Goal: Task Accomplishment & Management: Use online tool/utility

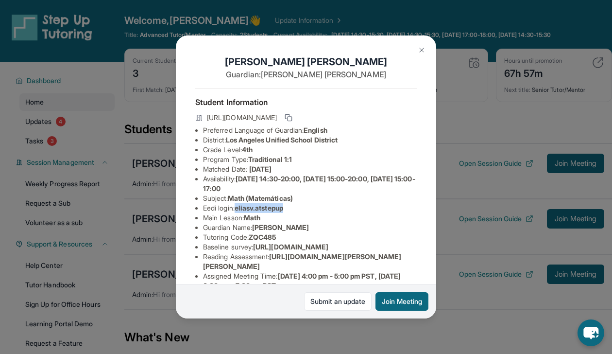
click at [471, 185] on div "Elias Vasquez Guardian: Tania Vigueras Student Information https://student-port…" at bounding box center [306, 177] width 612 height 354
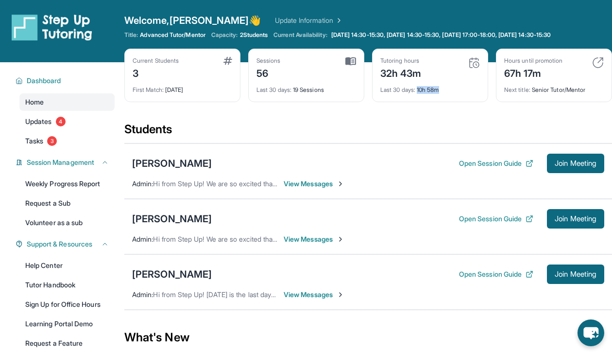
drag, startPoint x: 420, startPoint y: 86, endPoint x: 452, endPoint y: 88, distance: 32.1
click at [452, 88] on div "Last 30 days : 10h 58m" at bounding box center [430, 87] width 100 height 14
drag, startPoint x: 452, startPoint y: 88, endPoint x: 283, endPoint y: 88, distance: 168.6
click at [283, 88] on div "Current Students 3 First Match : [DATE] Sessions 56 Last 30 days : 19 Sessions …" at bounding box center [368, 85] width 488 height 73
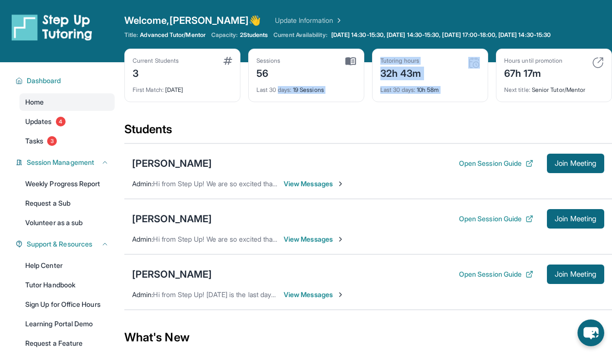
click at [283, 88] on span "Last 30 days :" at bounding box center [273, 89] width 35 height 7
click at [291, 101] on div "Sessions 56 Last 30 days : 19 Sessions" at bounding box center [306, 75] width 116 height 53
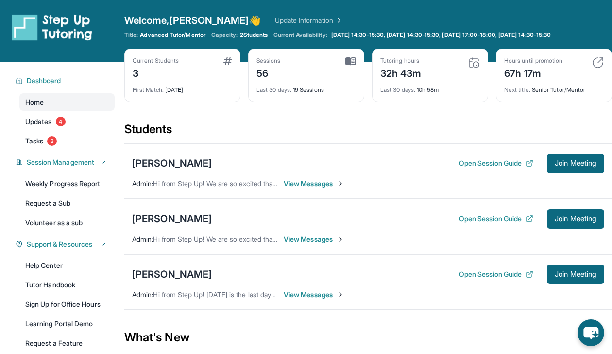
click at [291, 101] on div "Sessions 56 Last 30 days : 19 Sessions" at bounding box center [306, 75] width 116 height 53
click at [296, 88] on div "Last 30 days : 19 Sessions" at bounding box center [306, 87] width 100 height 14
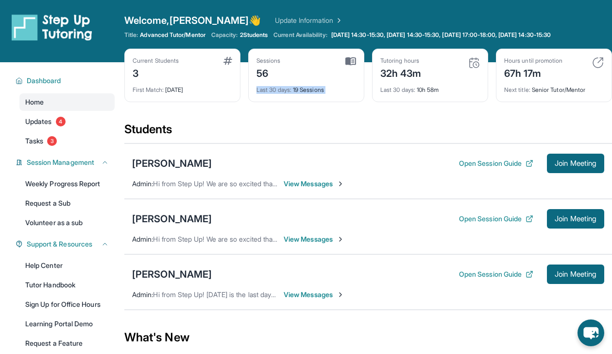
click at [287, 103] on div "Current Students 3 First Match : [DATE] Sessions 56 Last 30 days : 19 Sessions …" at bounding box center [368, 85] width 488 height 73
click at [287, 93] on span "Last 30 days :" at bounding box center [273, 89] width 35 height 7
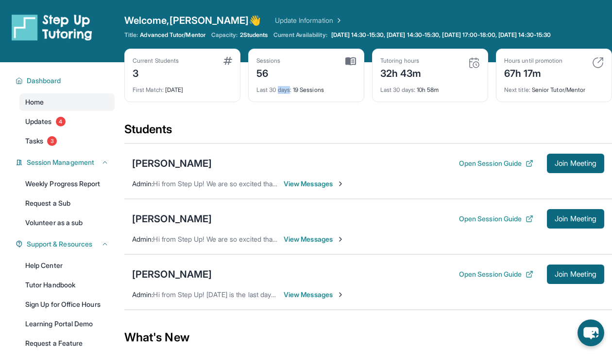
click at [287, 93] on span "Last 30 days :" at bounding box center [273, 89] width 35 height 7
click at [289, 108] on div "Current Students 3 First Match : [DATE] Sessions 56 Last 30 days : 19 Sessions …" at bounding box center [368, 85] width 488 height 73
click at [287, 87] on span "Last 30 days :" at bounding box center [273, 89] width 35 height 7
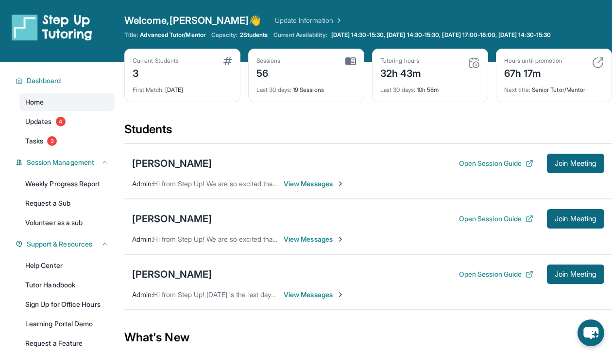
click at [304, 302] on div "[PERSON_NAME] Open Session Guide Join Meeting Admin : Hi from Step Up! [DATE] i…" at bounding box center [368, 281] width 488 height 55
click at [301, 296] on span "View Messages" at bounding box center [314, 295] width 61 height 10
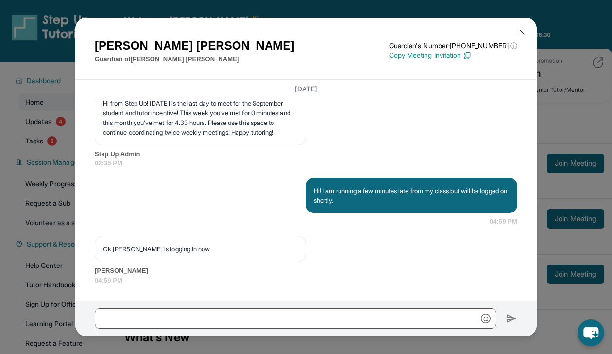
scroll to position [4539, 0]
click at [563, 308] on div "[PERSON_NAME] Guardian of [PERSON_NAME] Guardian's Number: [PHONE_NUMBER] ⓘ Thi…" at bounding box center [306, 177] width 612 height 354
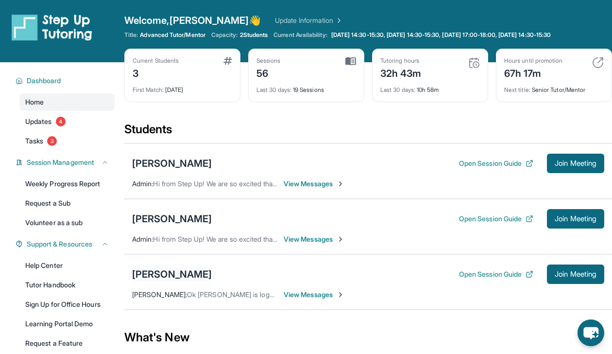
click at [144, 271] on div "[PERSON_NAME]" at bounding box center [172, 274] width 80 height 14
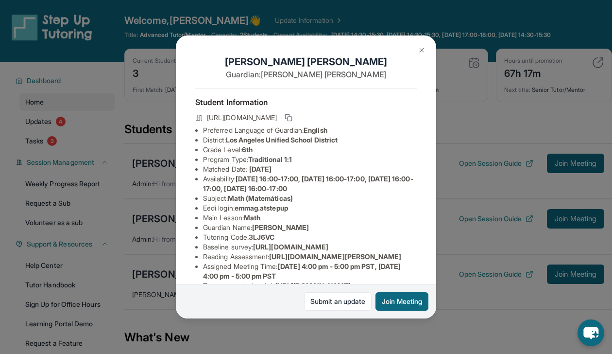
scroll to position [40, 0]
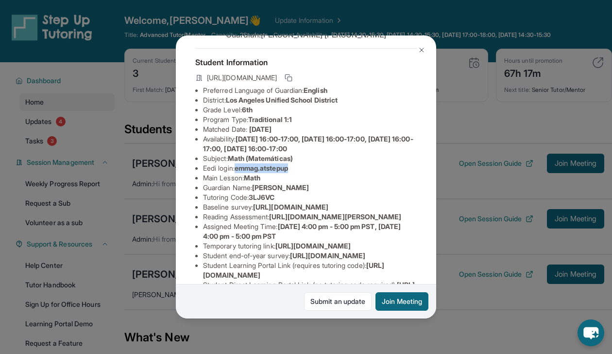
drag, startPoint x: 238, startPoint y: 175, endPoint x: 318, endPoint y: 175, distance: 80.1
click at [318, 173] on li "Eedi login : emmag.atstepup" at bounding box center [310, 168] width 214 height 10
copy span "emmag.atstepup"
click at [419, 49] on img at bounding box center [422, 50] width 8 height 8
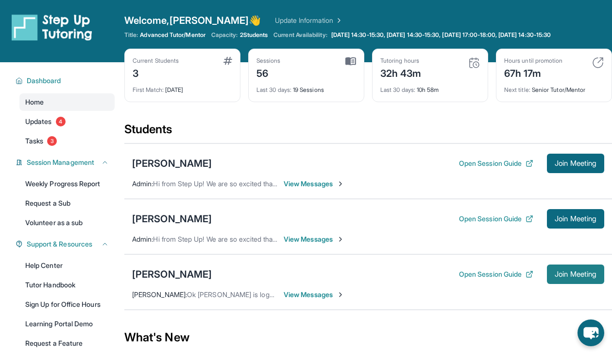
click at [571, 277] on span "Join Meeting" at bounding box center [576, 274] width 42 height 6
